Goal: Navigation & Orientation: Find specific page/section

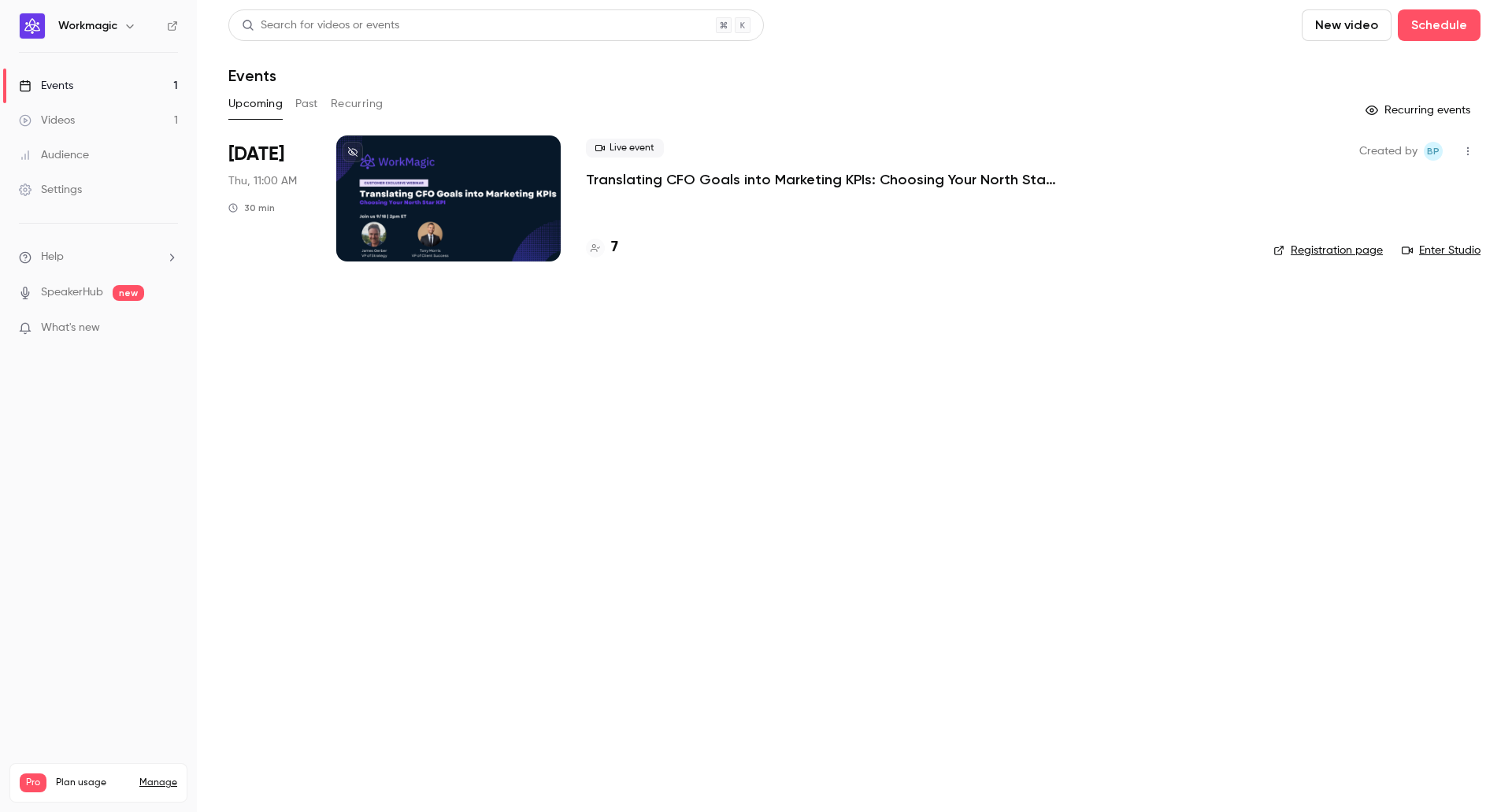
click at [613, 247] on h4 "7" at bounding box center [614, 247] width 7 height 21
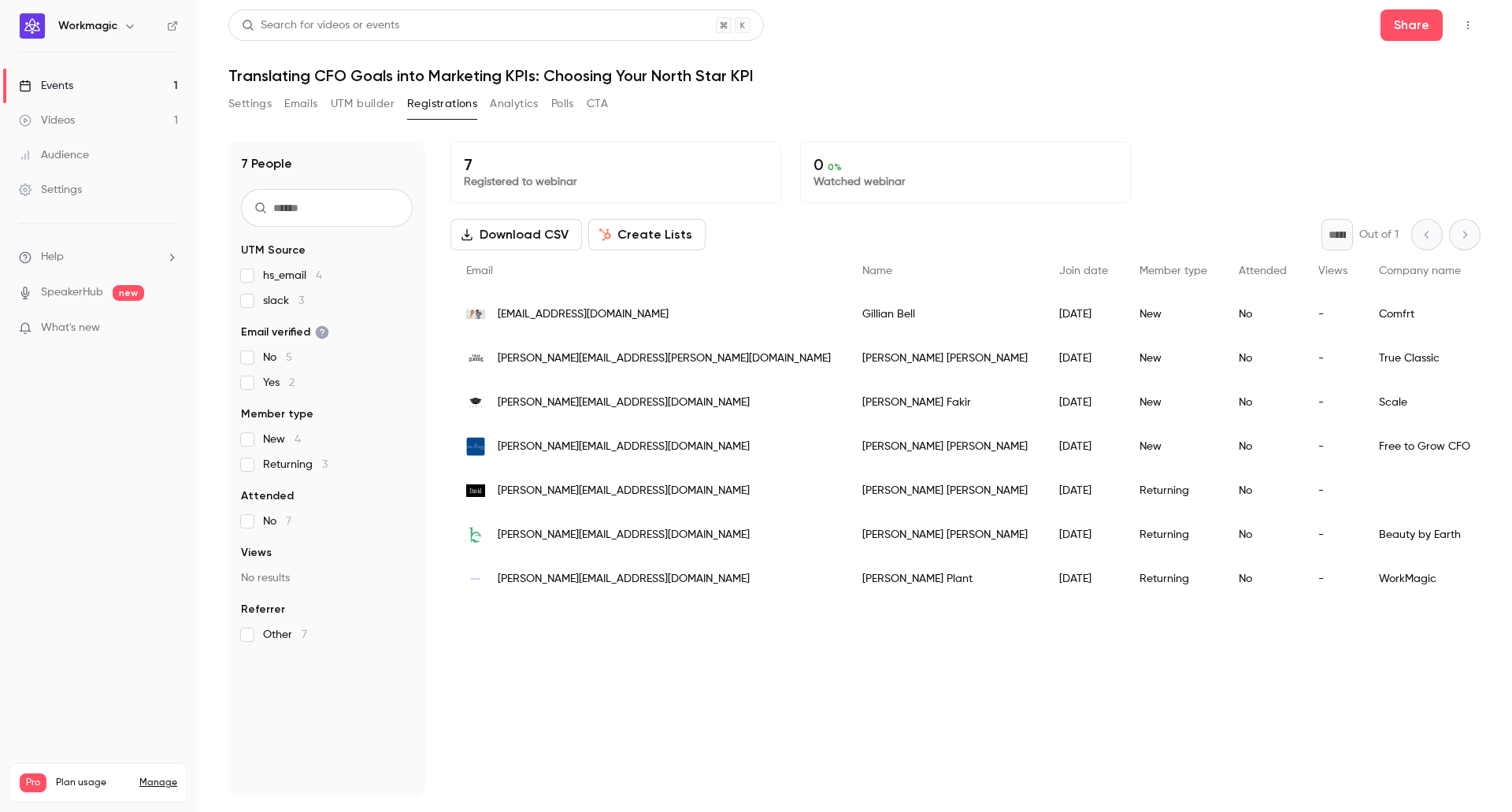
click at [115, 109] on link "Videos 1" at bounding box center [98, 120] width 197 height 34
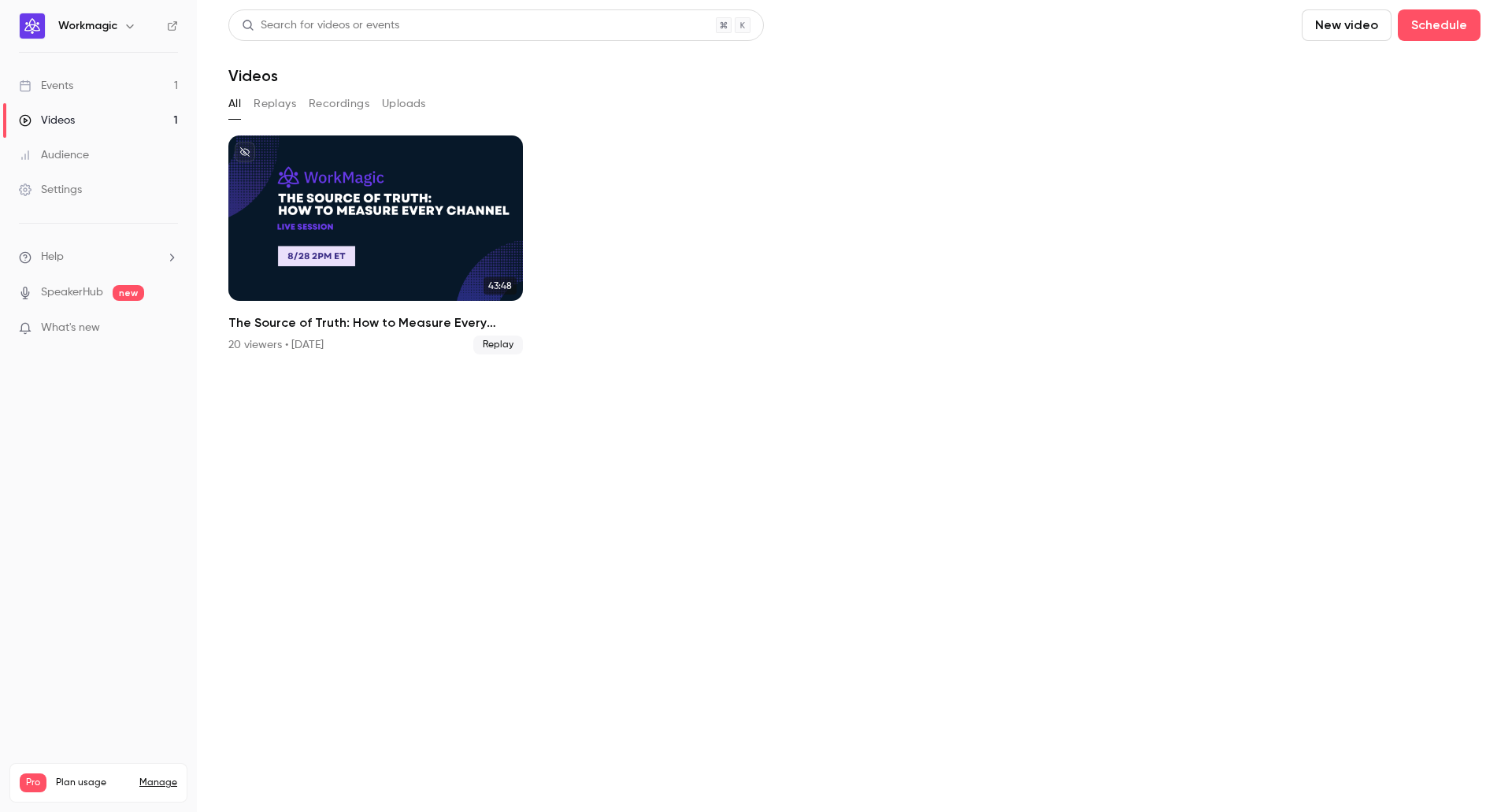
click at [102, 83] on link "Events 1" at bounding box center [98, 86] width 197 height 34
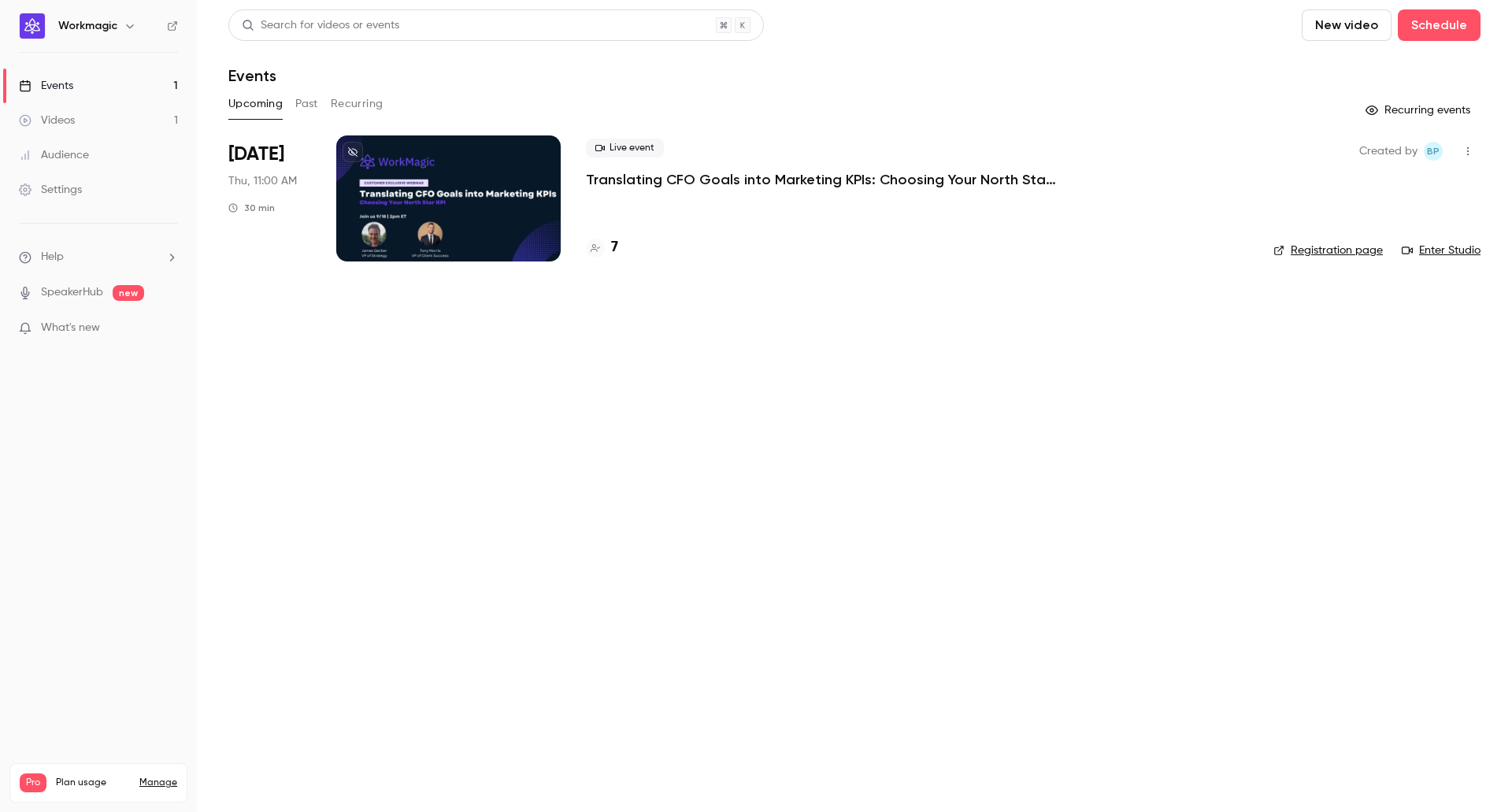
click at [314, 102] on button "Past" at bounding box center [306, 104] width 23 height 25
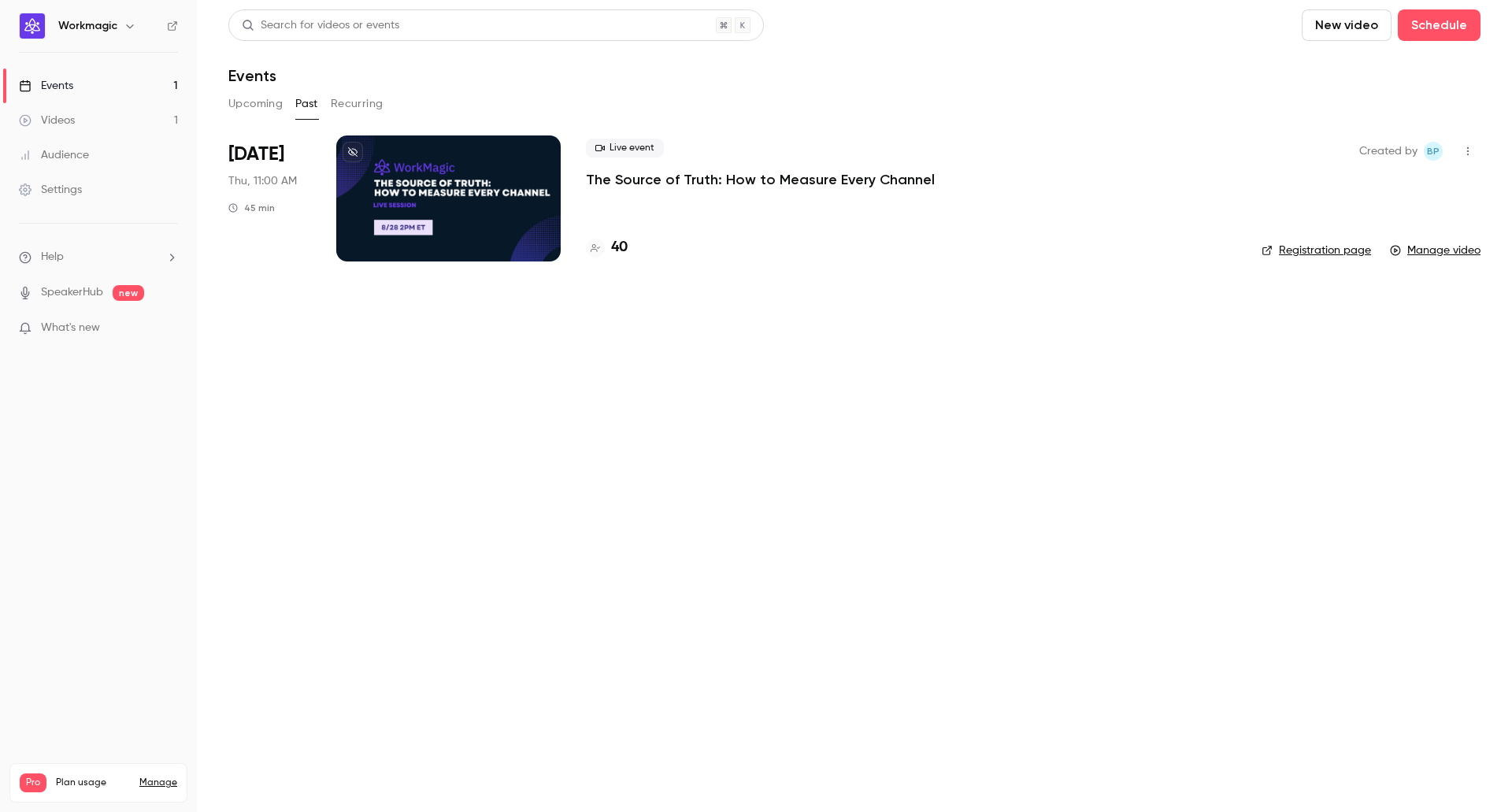
click at [492, 161] on div at bounding box center [448, 198] width 224 height 126
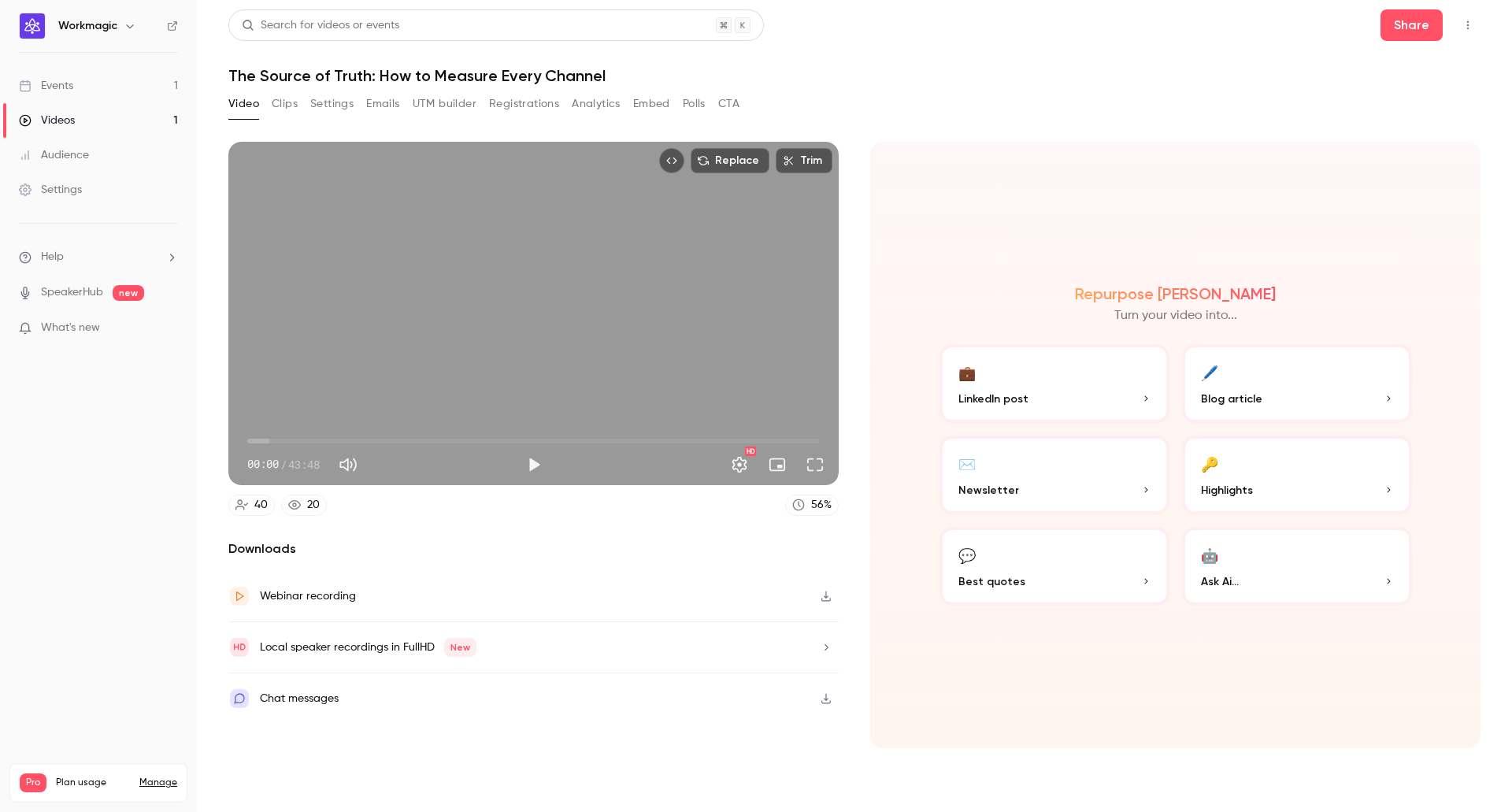
click at [294, 107] on button "Clips" at bounding box center [284, 104] width 26 height 25
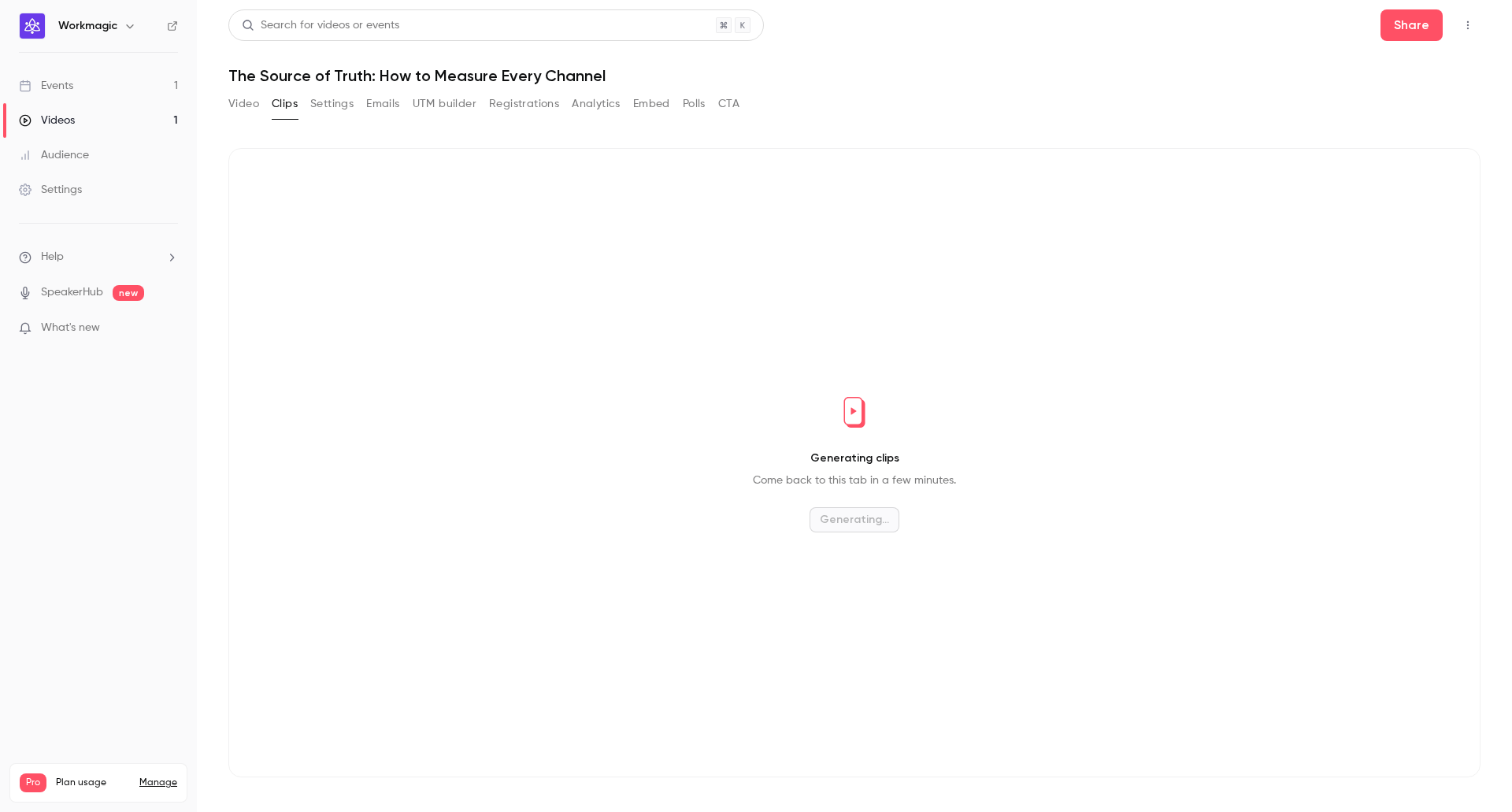
click at [493, 109] on button "Registrations" at bounding box center [524, 104] width 70 height 25
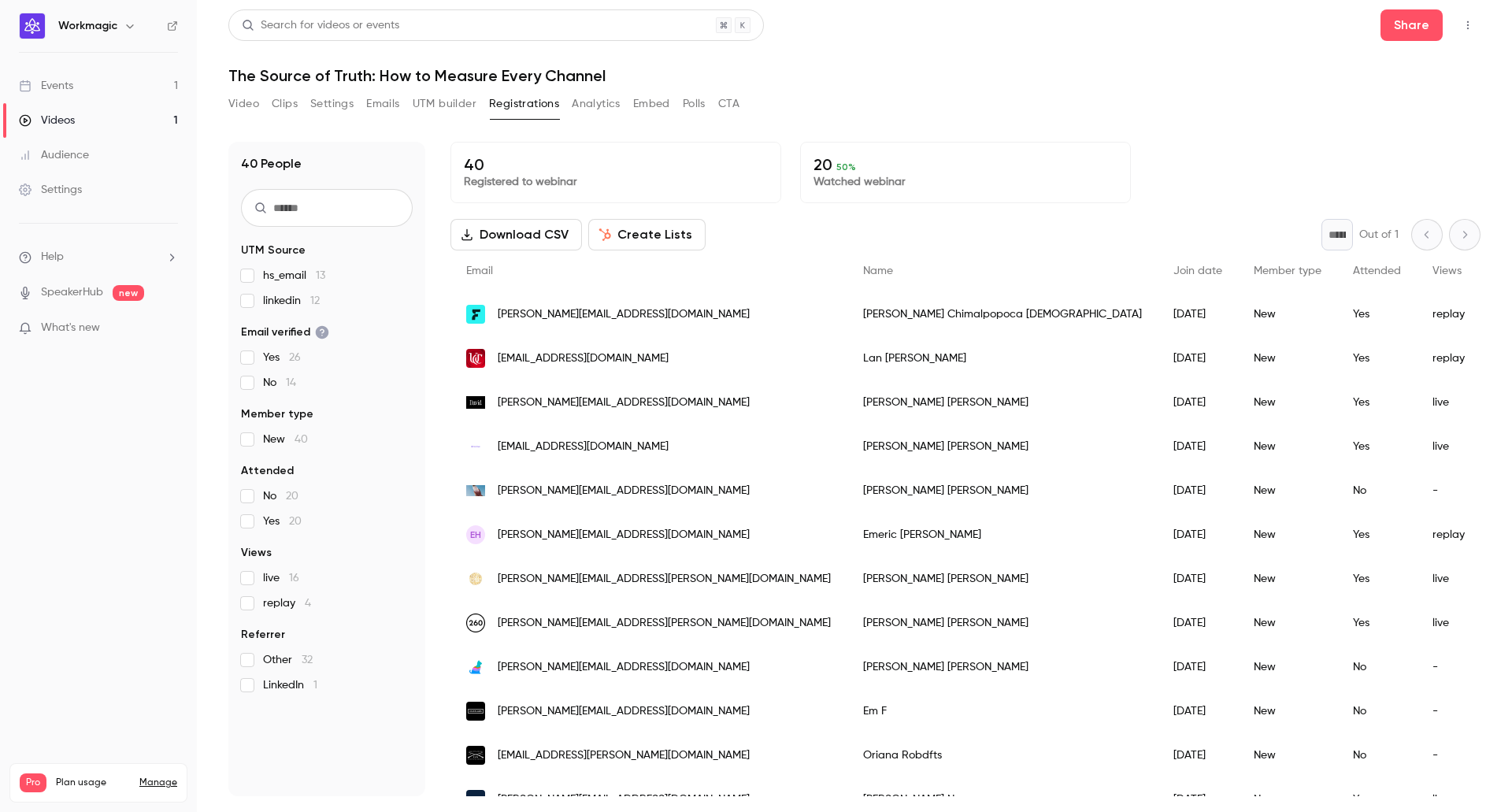
click at [524, 106] on button "Registrations" at bounding box center [524, 104] width 70 height 25
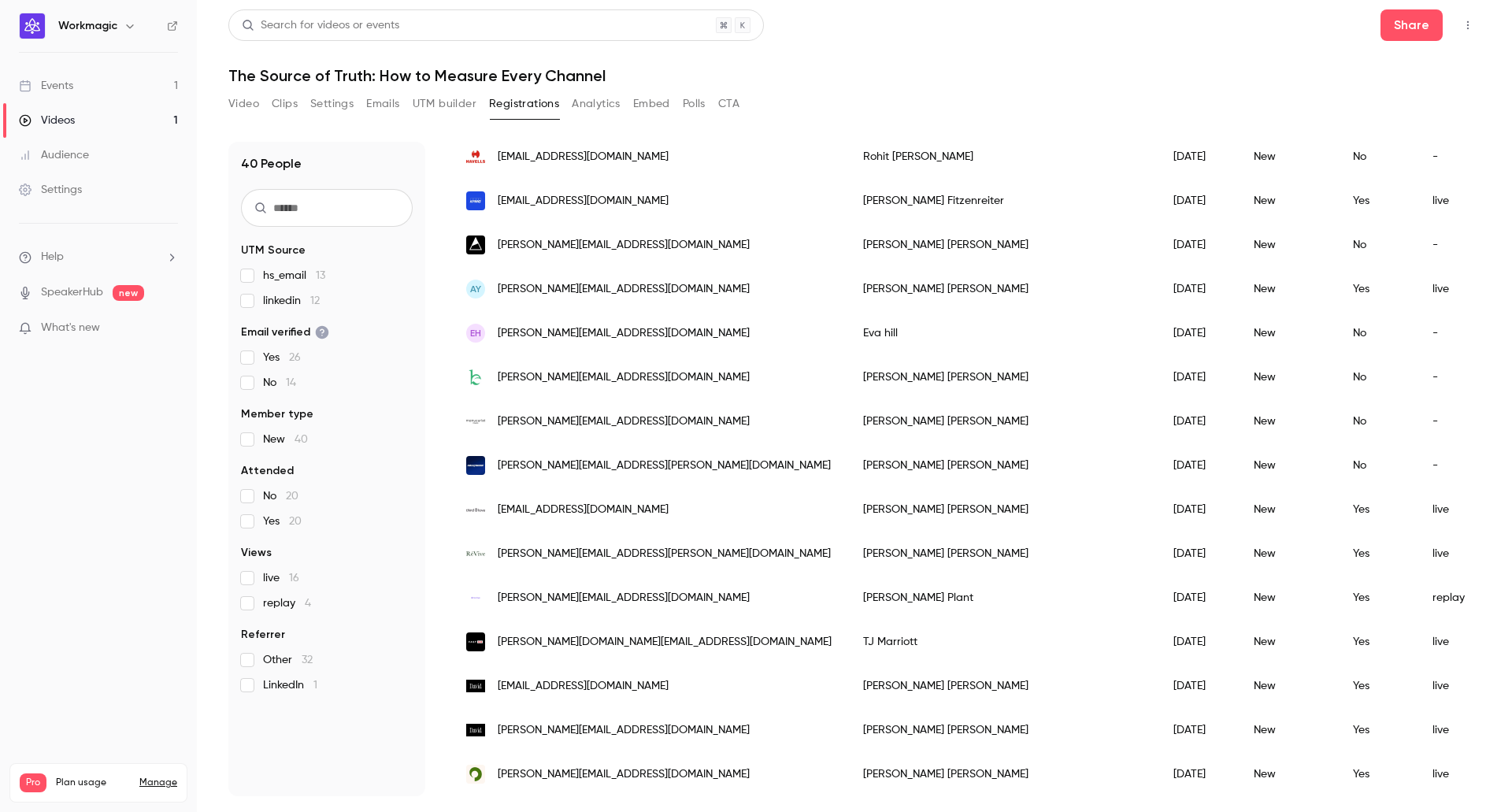
click at [87, 91] on link "Events 1" at bounding box center [98, 86] width 197 height 34
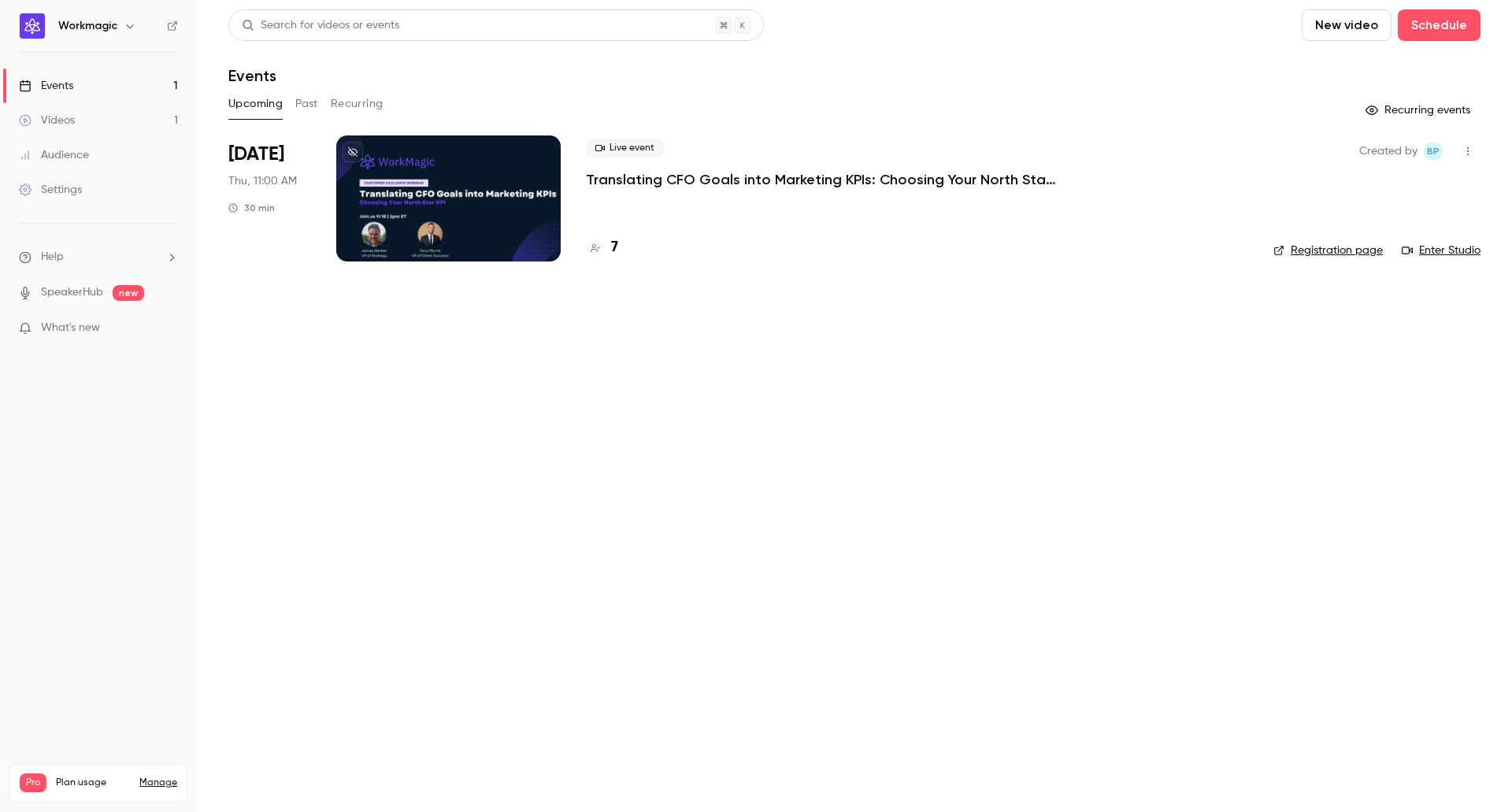
drag, startPoint x: 1018, startPoint y: 374, endPoint x: 1031, endPoint y: 358, distance: 20.6
click at [1018, 374] on main "Search for videos or events New video Schedule Events Upcoming Past Recurring R…" at bounding box center [854, 406] width 1315 height 812
